Goal: Transaction & Acquisition: Purchase product/service

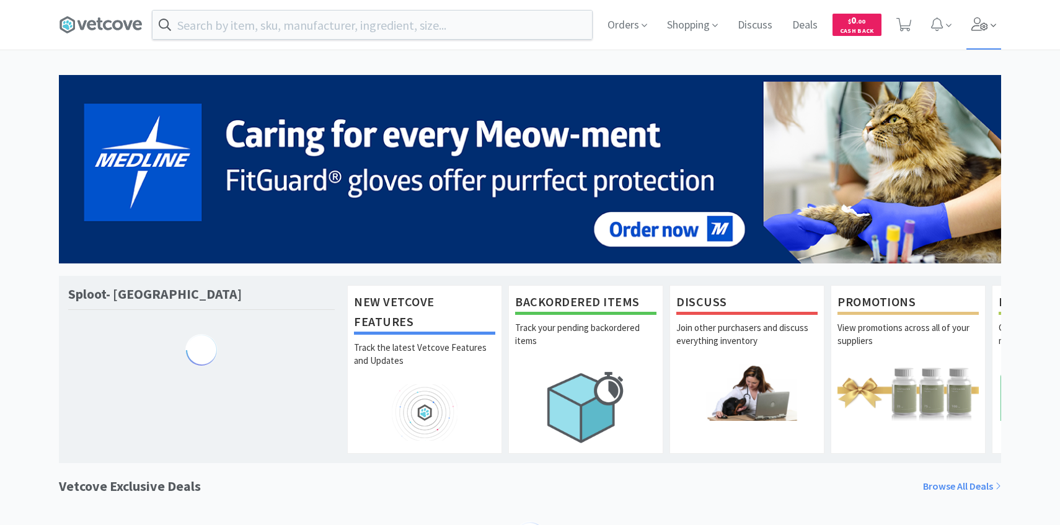
click at [975, 29] on icon at bounding box center [979, 24] width 17 height 14
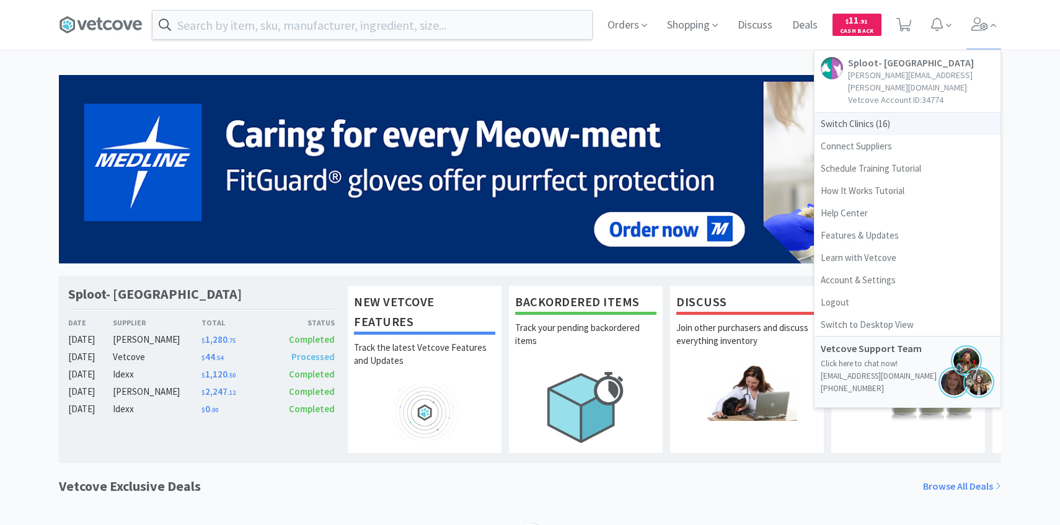
click at [887, 118] on span "Switch Clinics ( 16 )" at bounding box center [907, 124] width 186 height 22
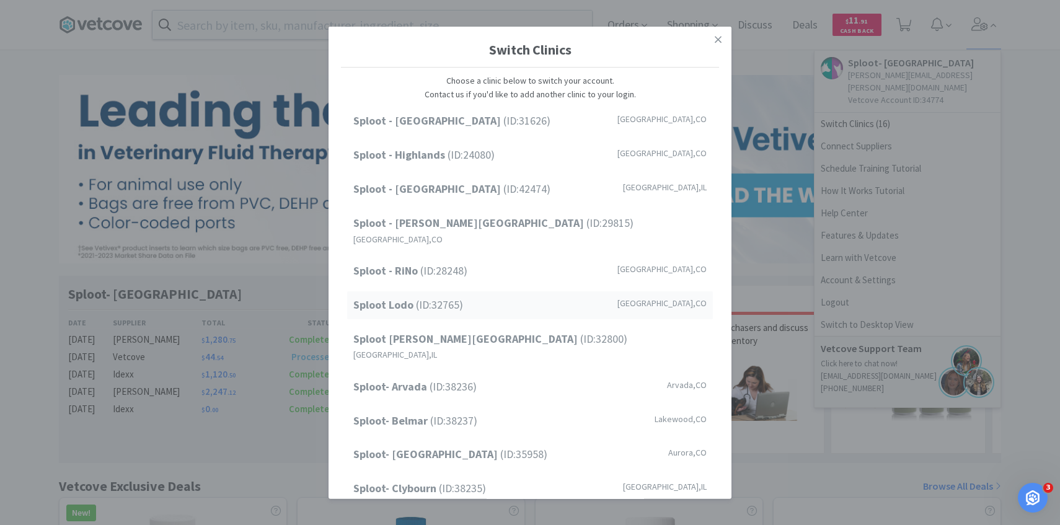
click at [464, 297] on div "Sploot Lodo (ID: 32765 ) [GEOGRAPHIC_DATA] , [GEOGRAPHIC_DATA]" at bounding box center [530, 305] width 366 height 28
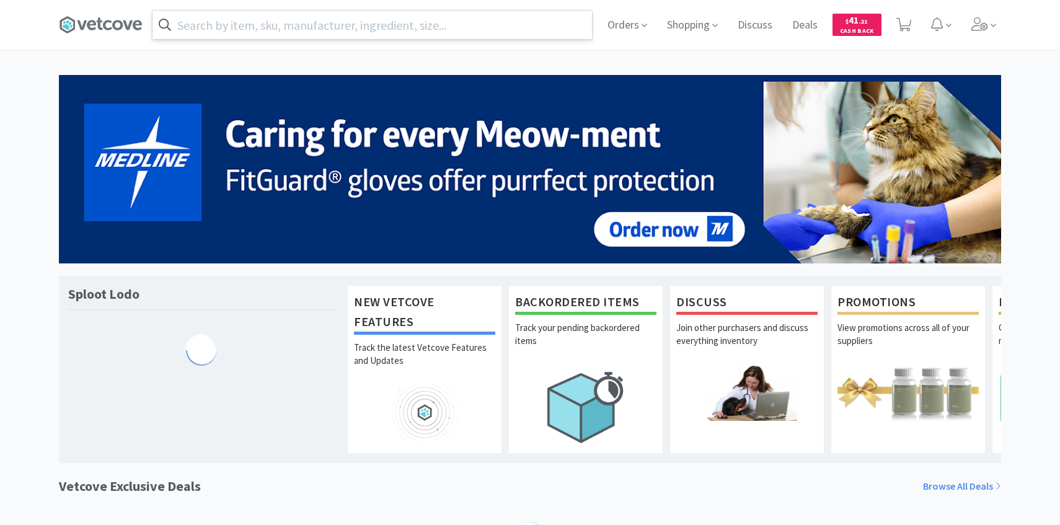
click at [300, 26] on input "text" at bounding box center [371, 25] width 439 height 29
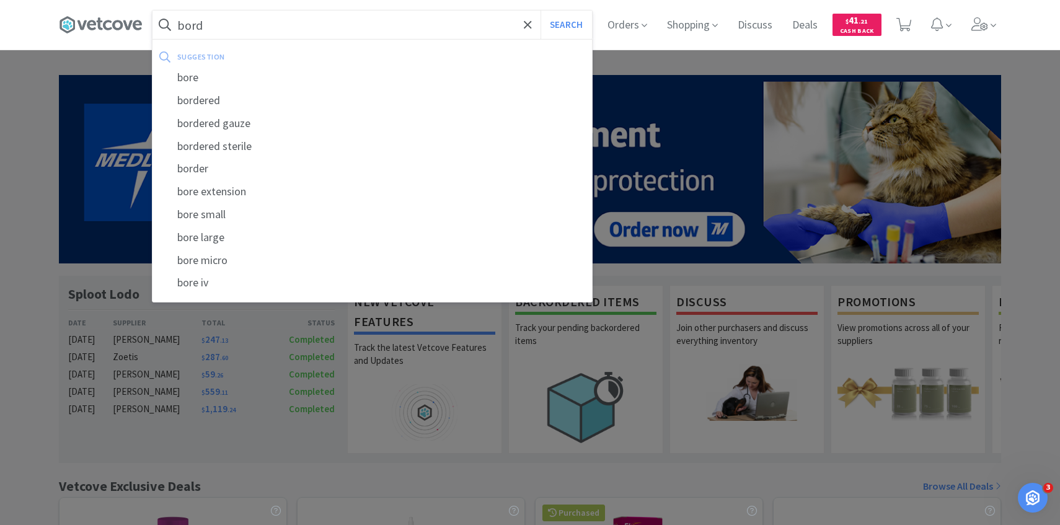
type input "bord"
click at [540, 11] on button "Search" at bounding box center [565, 25] width 51 height 29
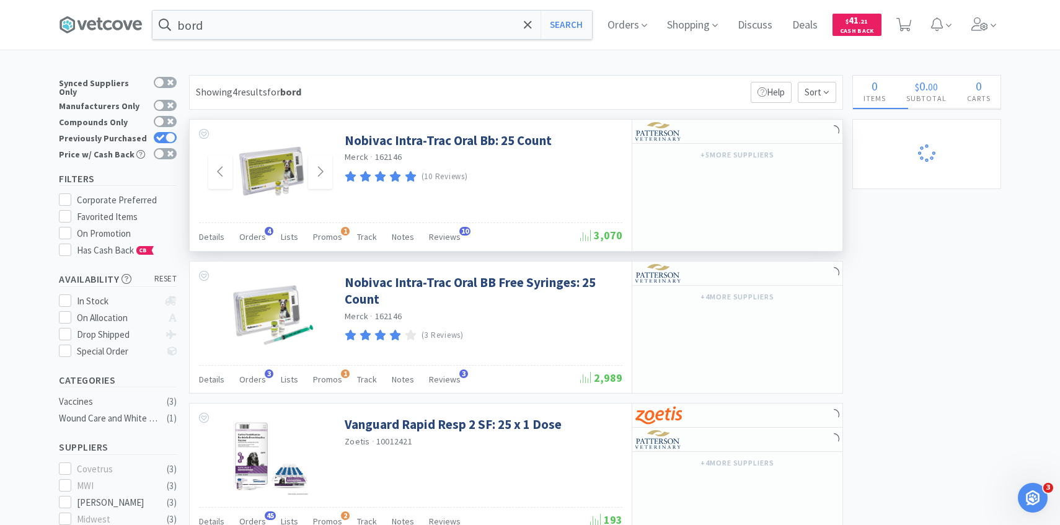
select select "1"
select select "3"
select select "1"
select select "5"
select select "3"
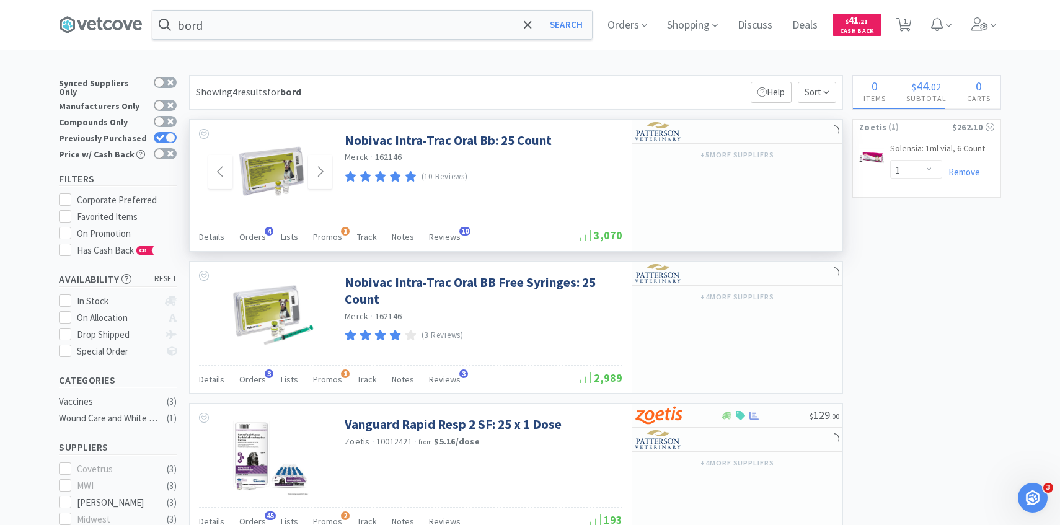
select select "2"
select select "1"
select select "2"
select select "4"
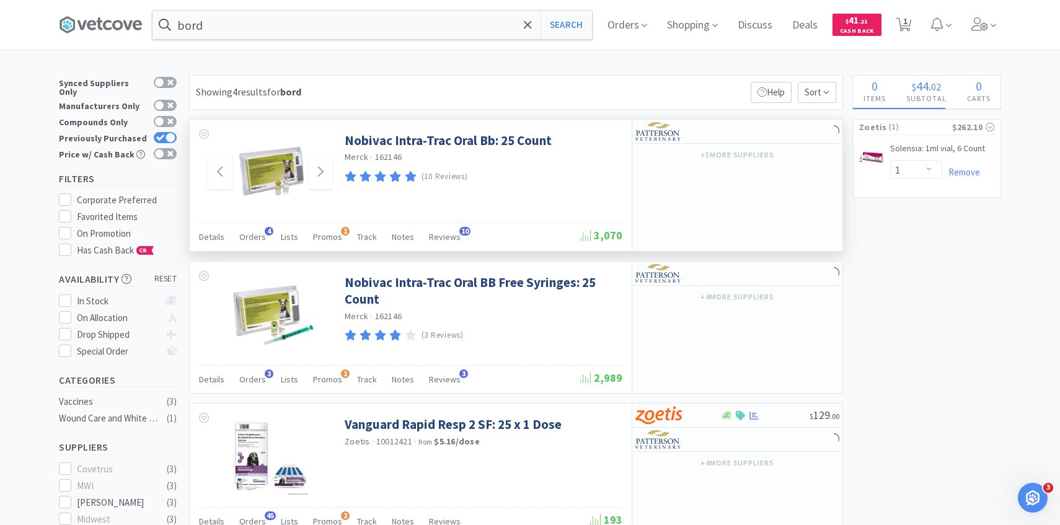
select select "1"
select select "8"
select select "2"
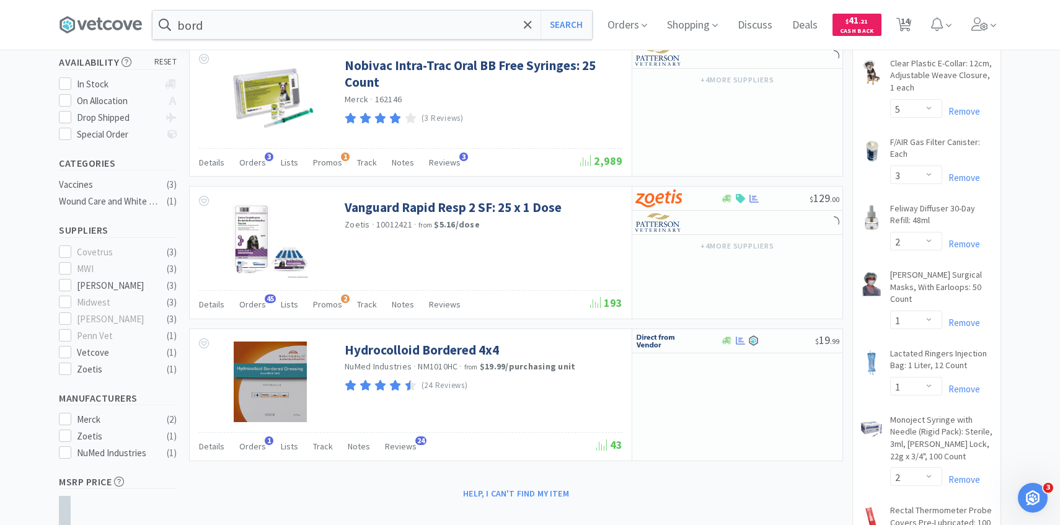
scroll to position [219, 0]
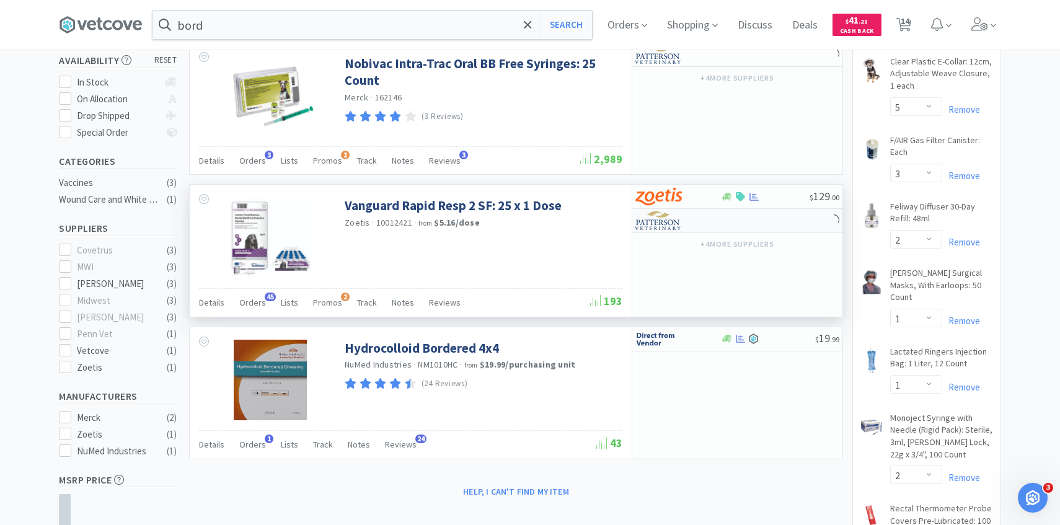
click at [699, 216] on div at bounding box center [669, 220] width 68 height 21
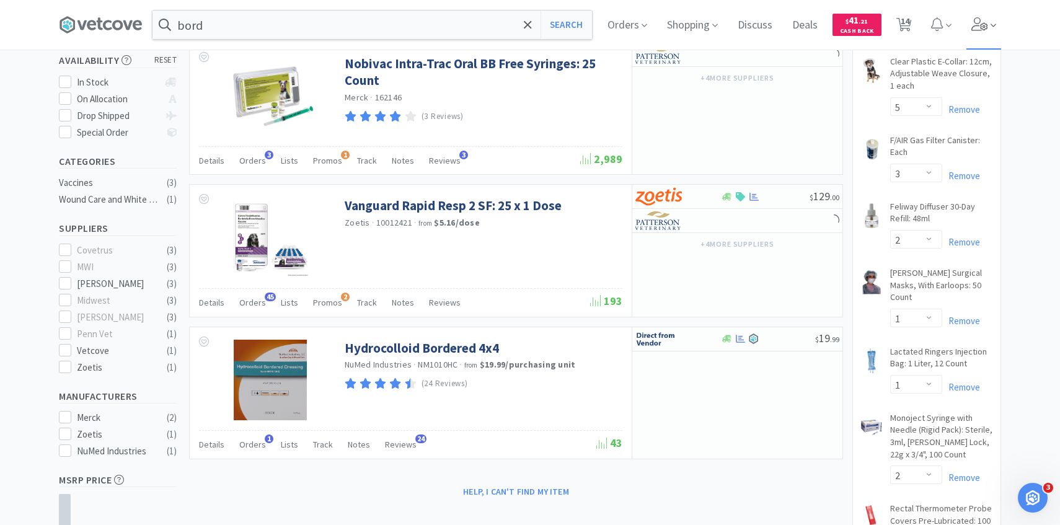
click at [982, 11] on span at bounding box center [983, 25] width 35 height 50
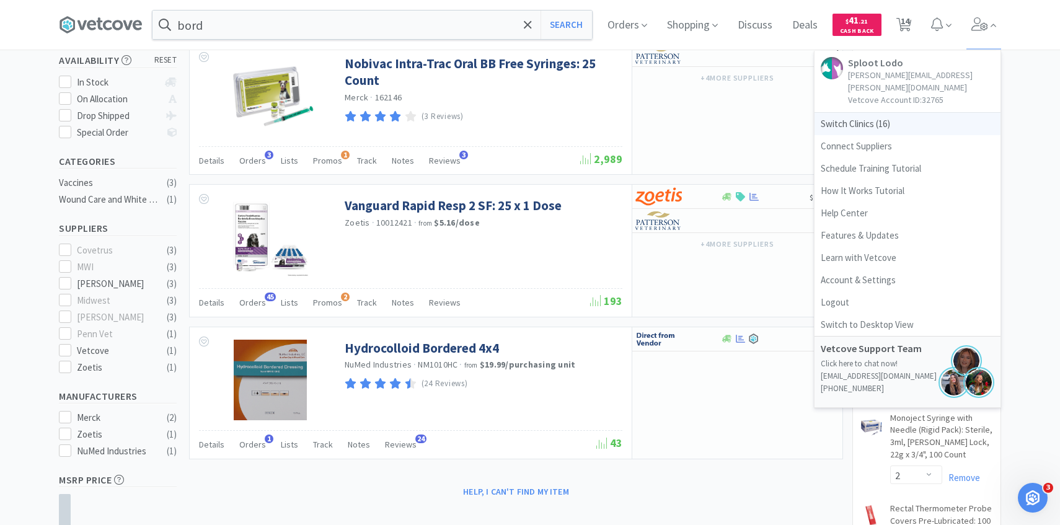
click at [865, 115] on span "Switch Clinics ( 16 )" at bounding box center [907, 124] width 186 height 22
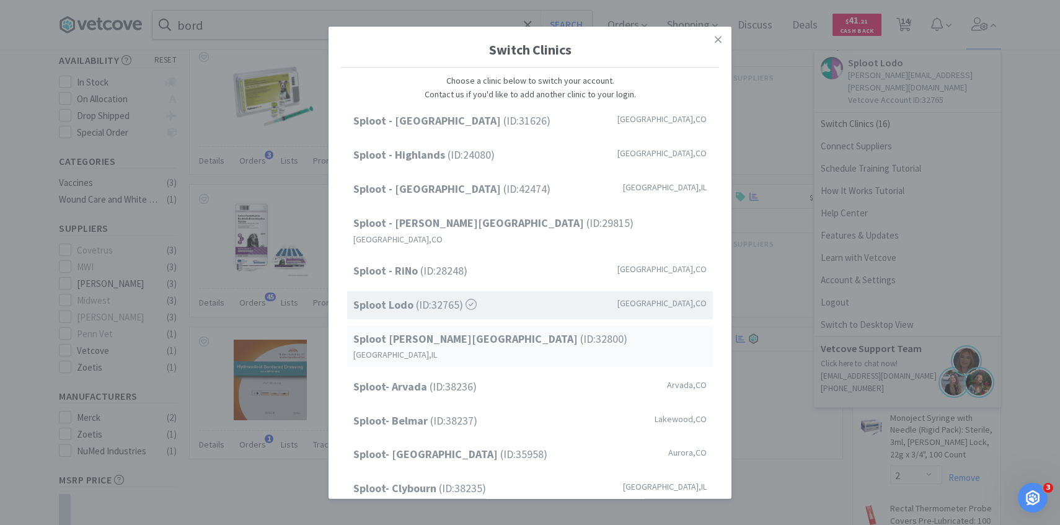
scroll to position [158, 0]
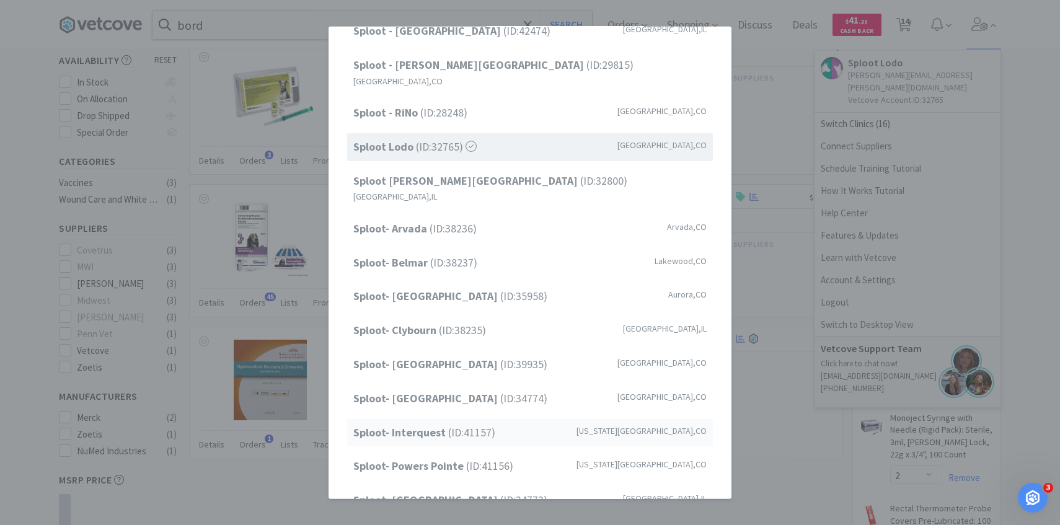
click at [482, 423] on span "Sploot- Interquest (ID: 41157 )" at bounding box center [424, 432] width 142 height 18
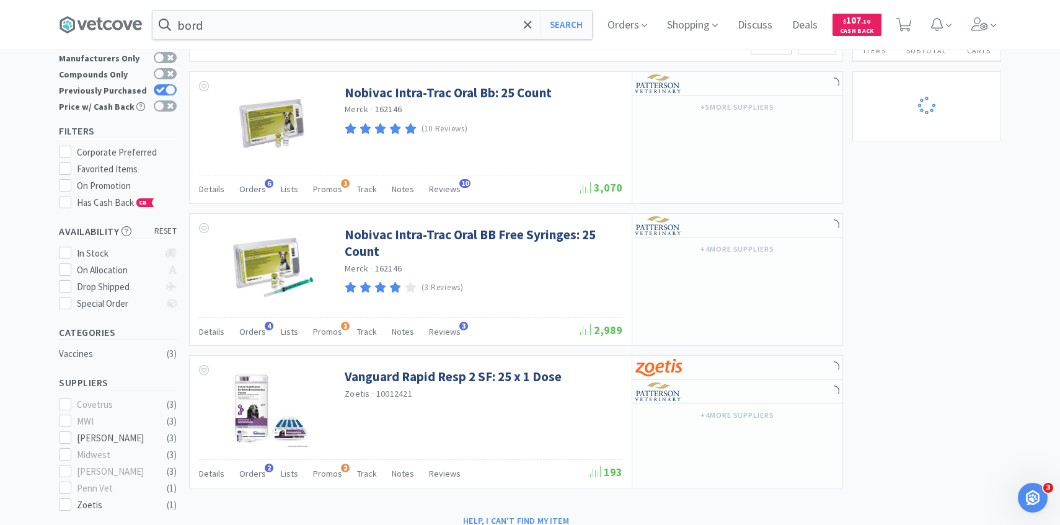
scroll to position [57, 0]
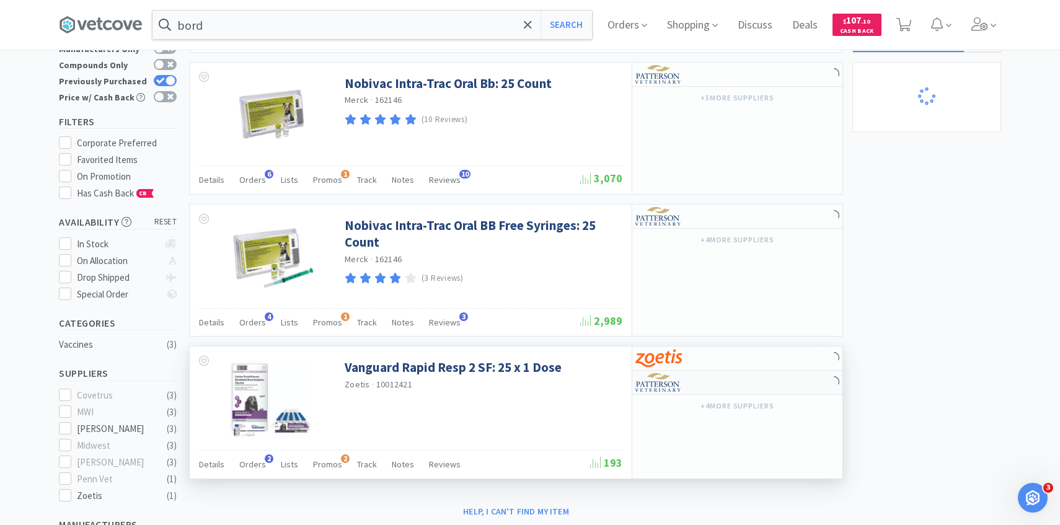
click at [690, 381] on div at bounding box center [669, 382] width 68 height 21
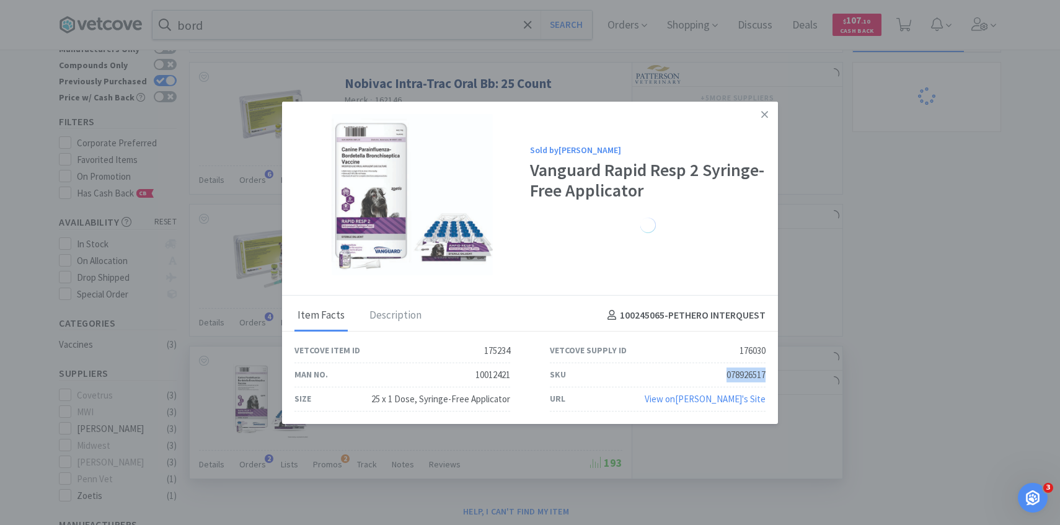
drag, startPoint x: 767, startPoint y: 374, endPoint x: 716, endPoint y: 372, distance: 51.5
click at [716, 373] on div "SKU 078926517" at bounding box center [657, 375] width 255 height 24
drag, startPoint x: 519, startPoint y: 374, endPoint x: 445, endPoint y: 374, distance: 74.4
click at [444, 374] on div "Man No. 10012421" at bounding box center [402, 375] width 255 height 24
click at [580, 378] on div "SKU 078926517" at bounding box center [658, 375] width 216 height 24
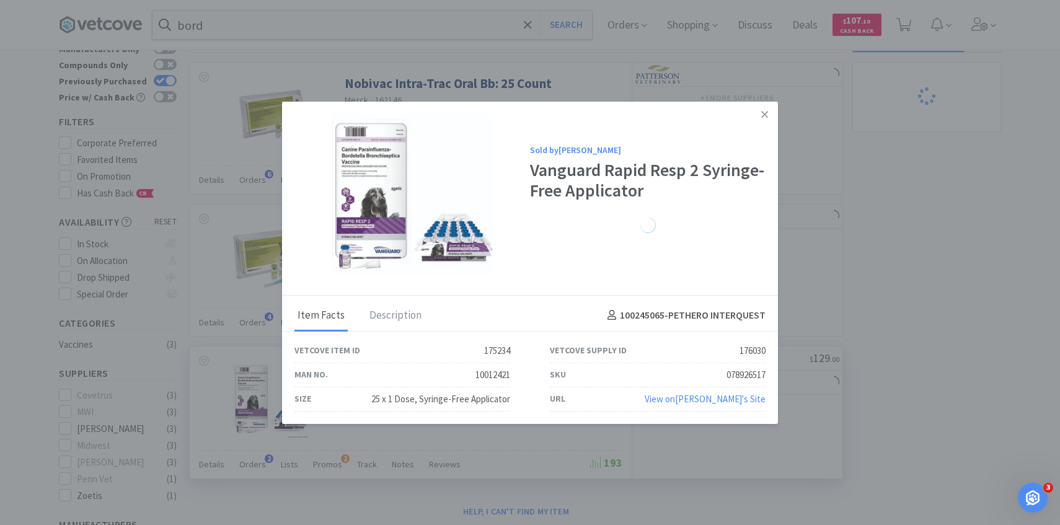
select select "3"
select select "1"
